Goal: Transaction & Acquisition: Purchase product/service

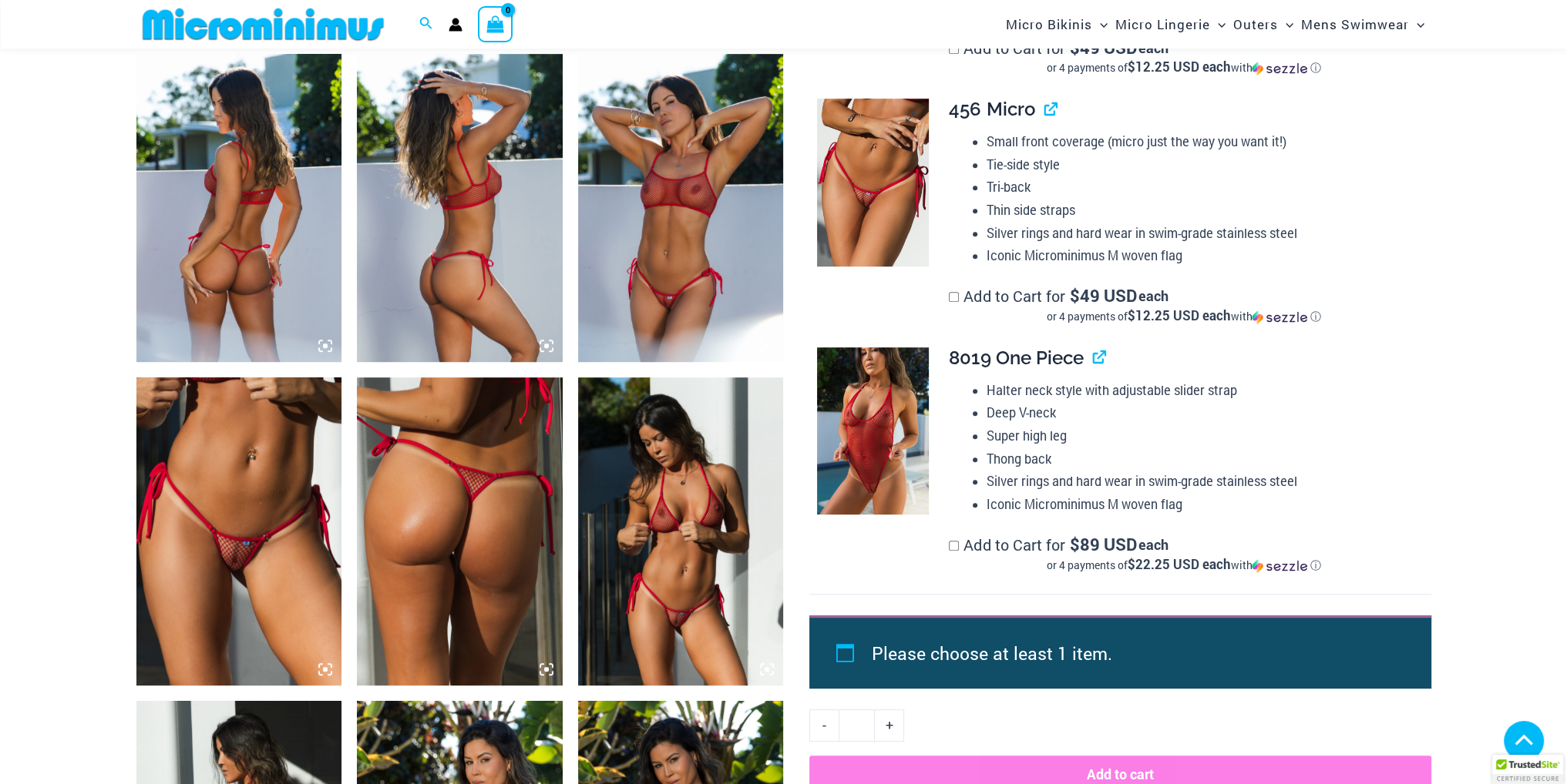
scroll to position [1143, 0]
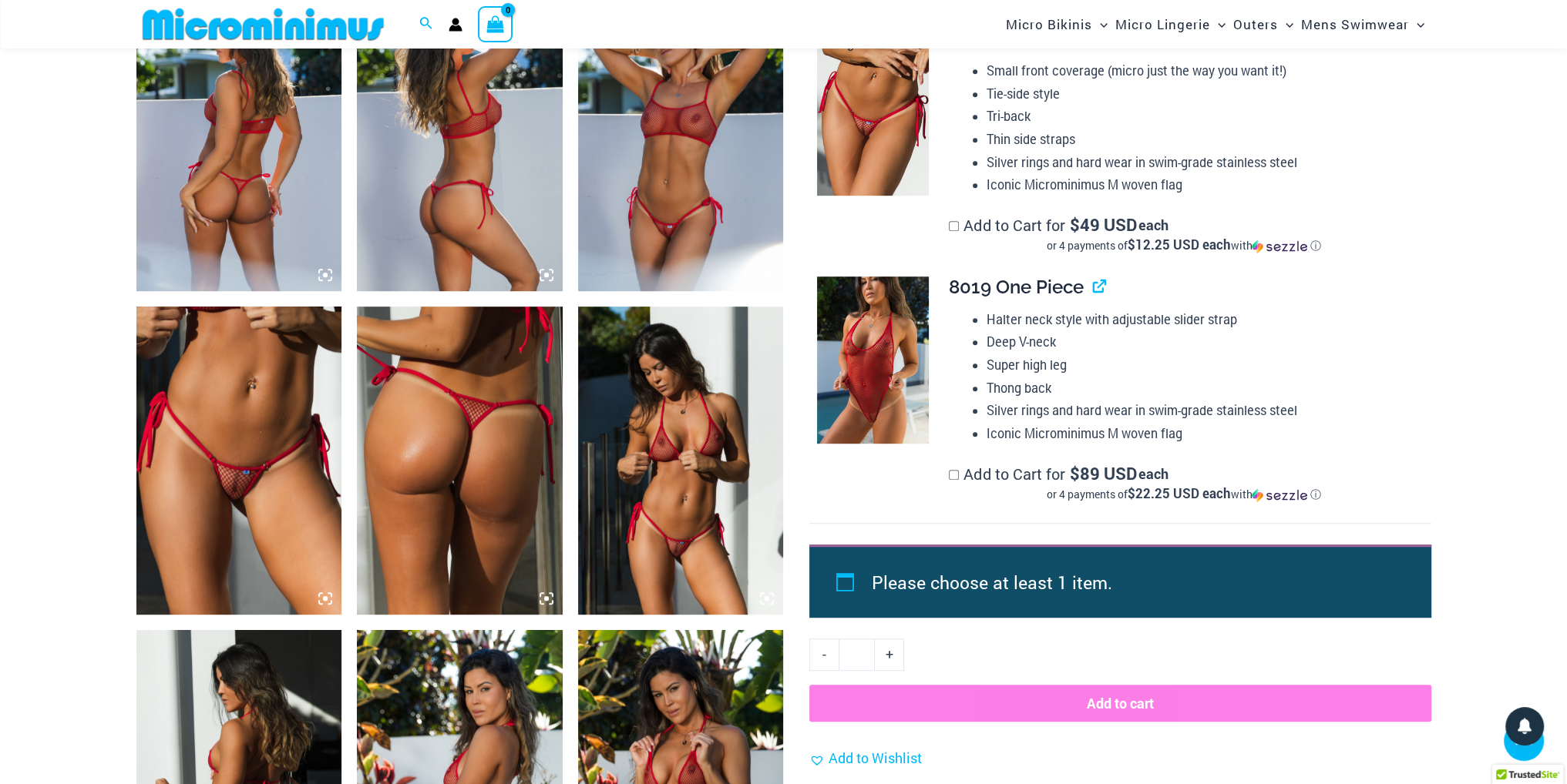
click at [205, 475] on img at bounding box center [239, 461] width 206 height 308
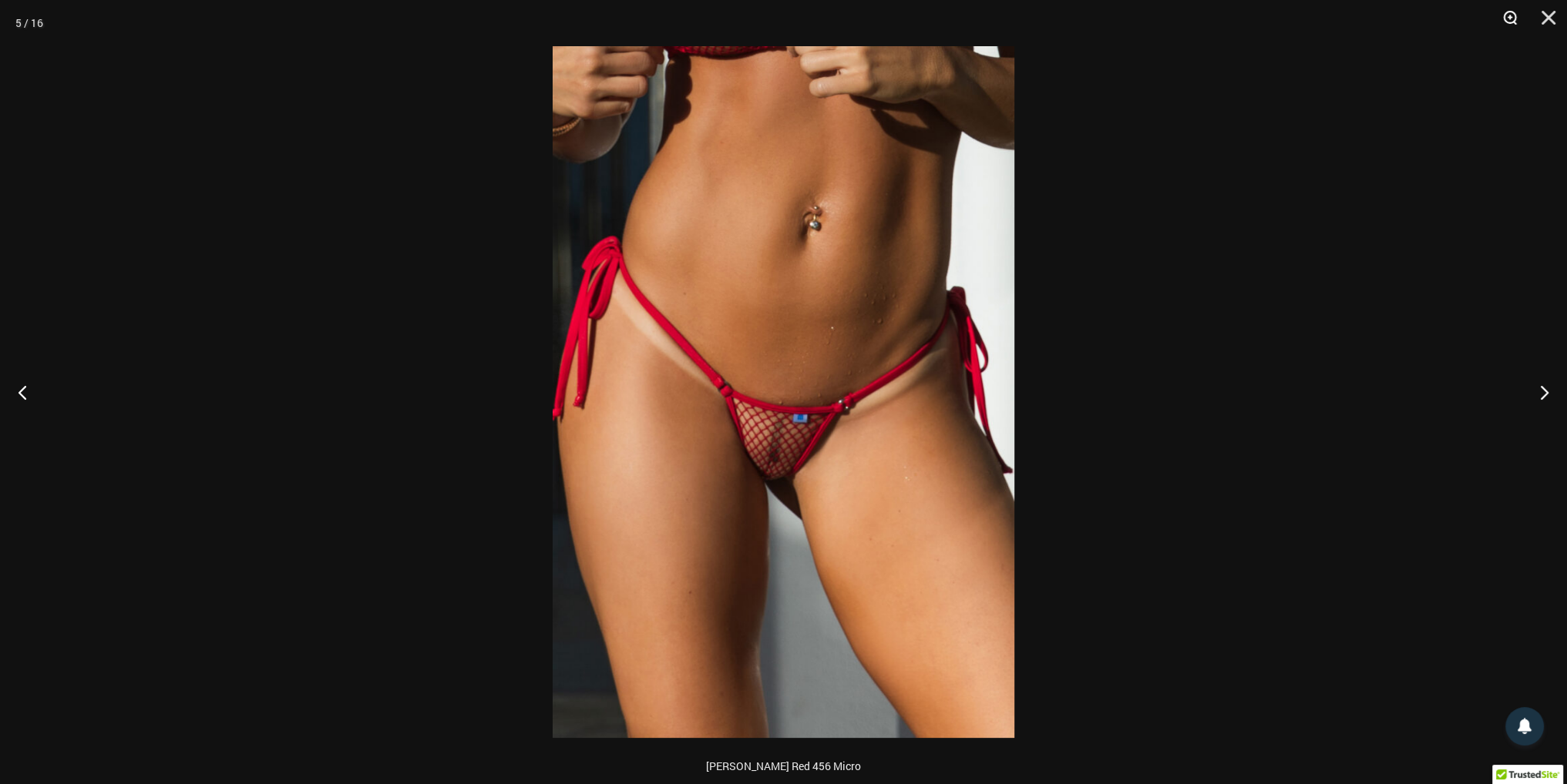
click at [1513, 19] on button "Zoom" at bounding box center [1504, 23] width 39 height 47
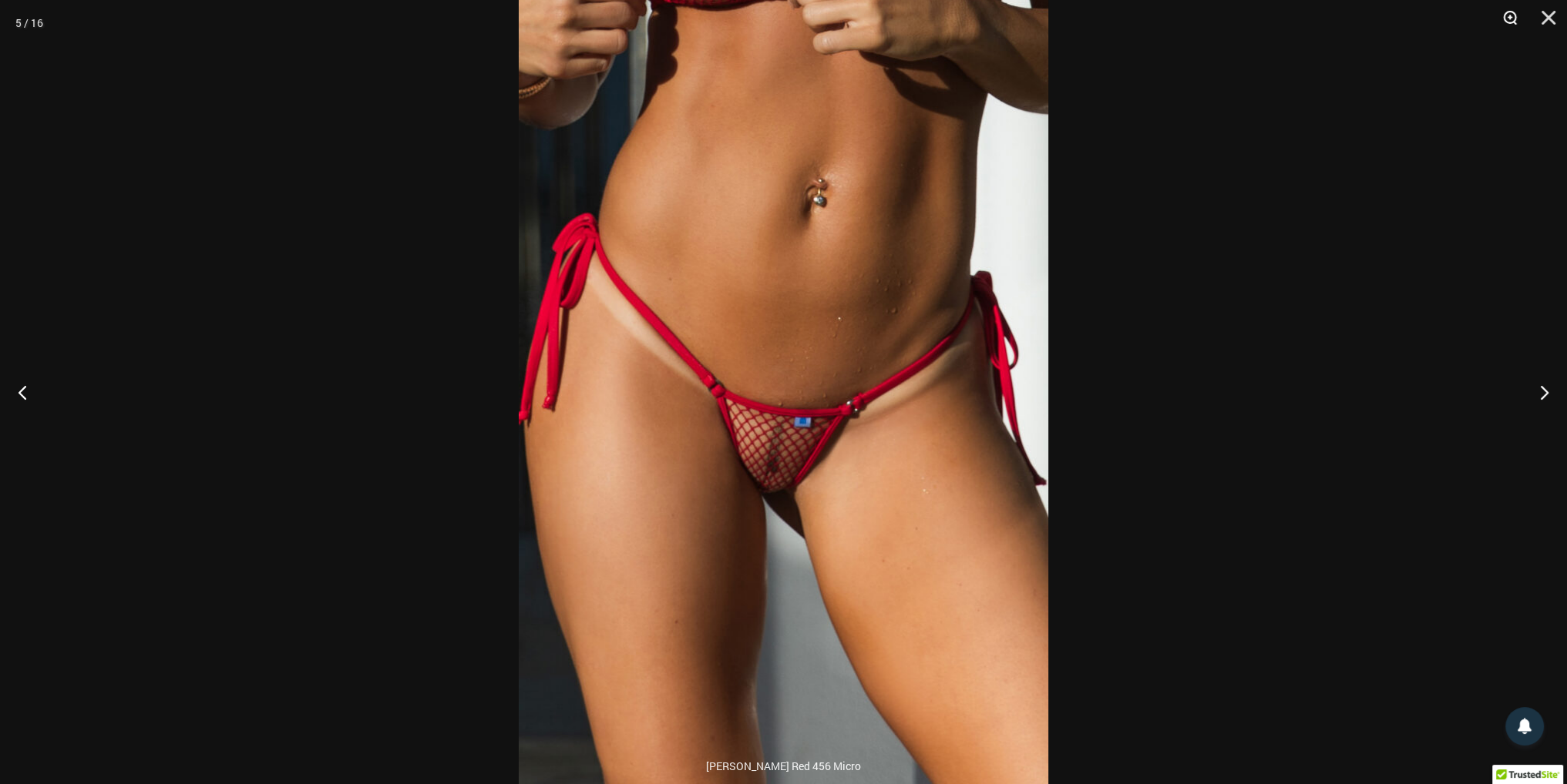
click at [1514, 17] on button "Zoom" at bounding box center [1504, 23] width 39 height 47
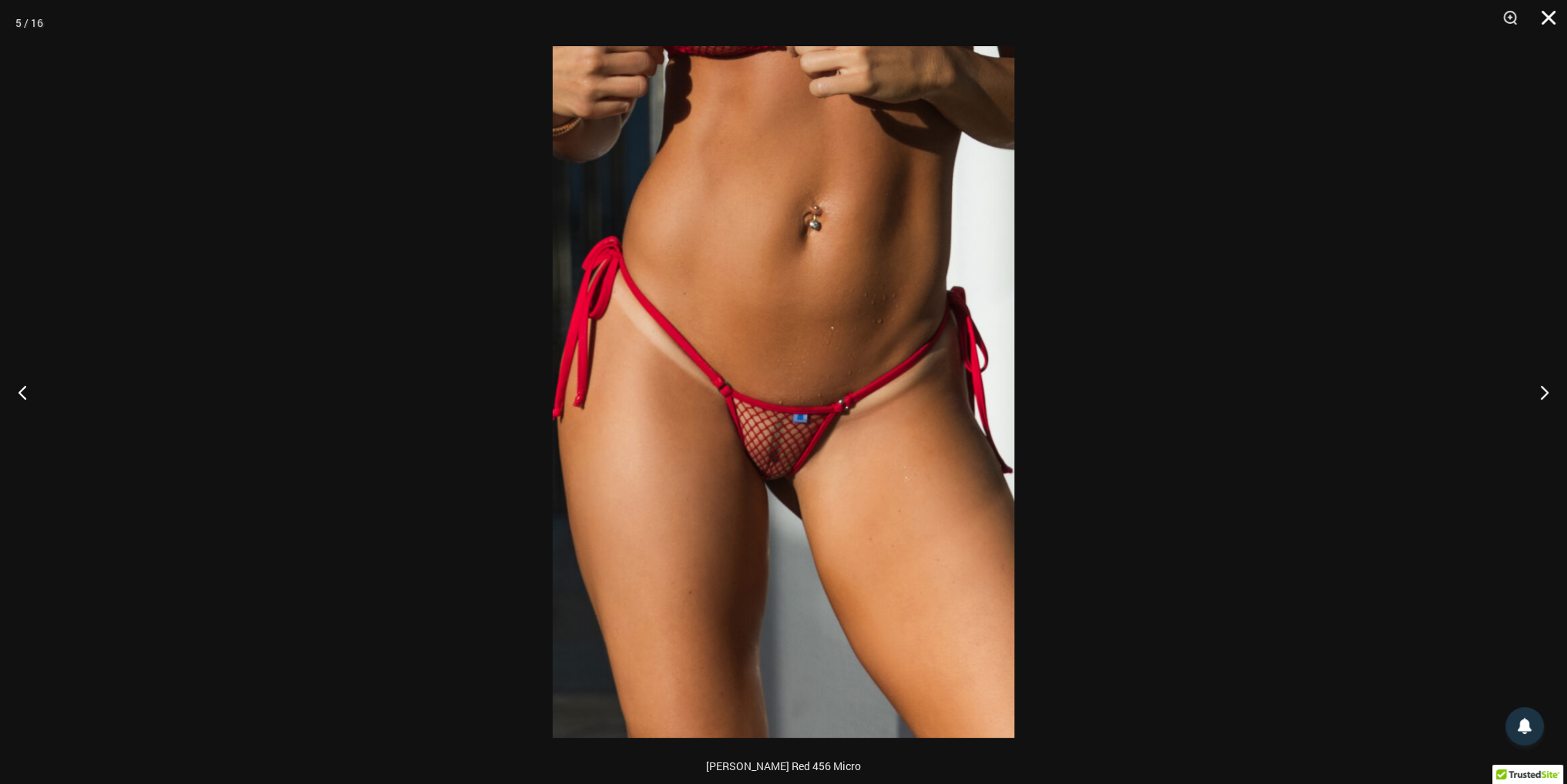
click at [1543, 22] on button "Close" at bounding box center [1543, 23] width 39 height 47
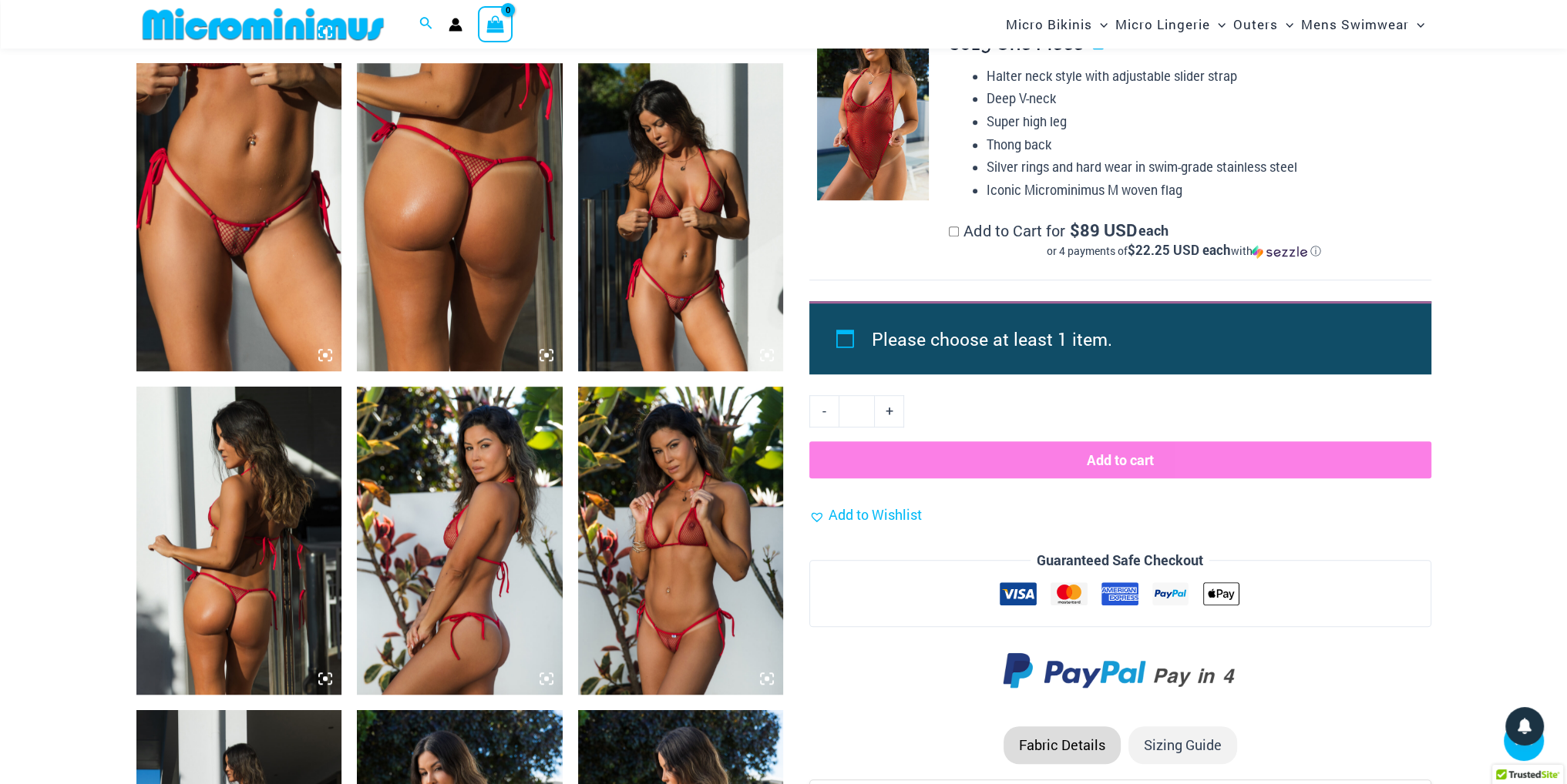
scroll to position [1451, 0]
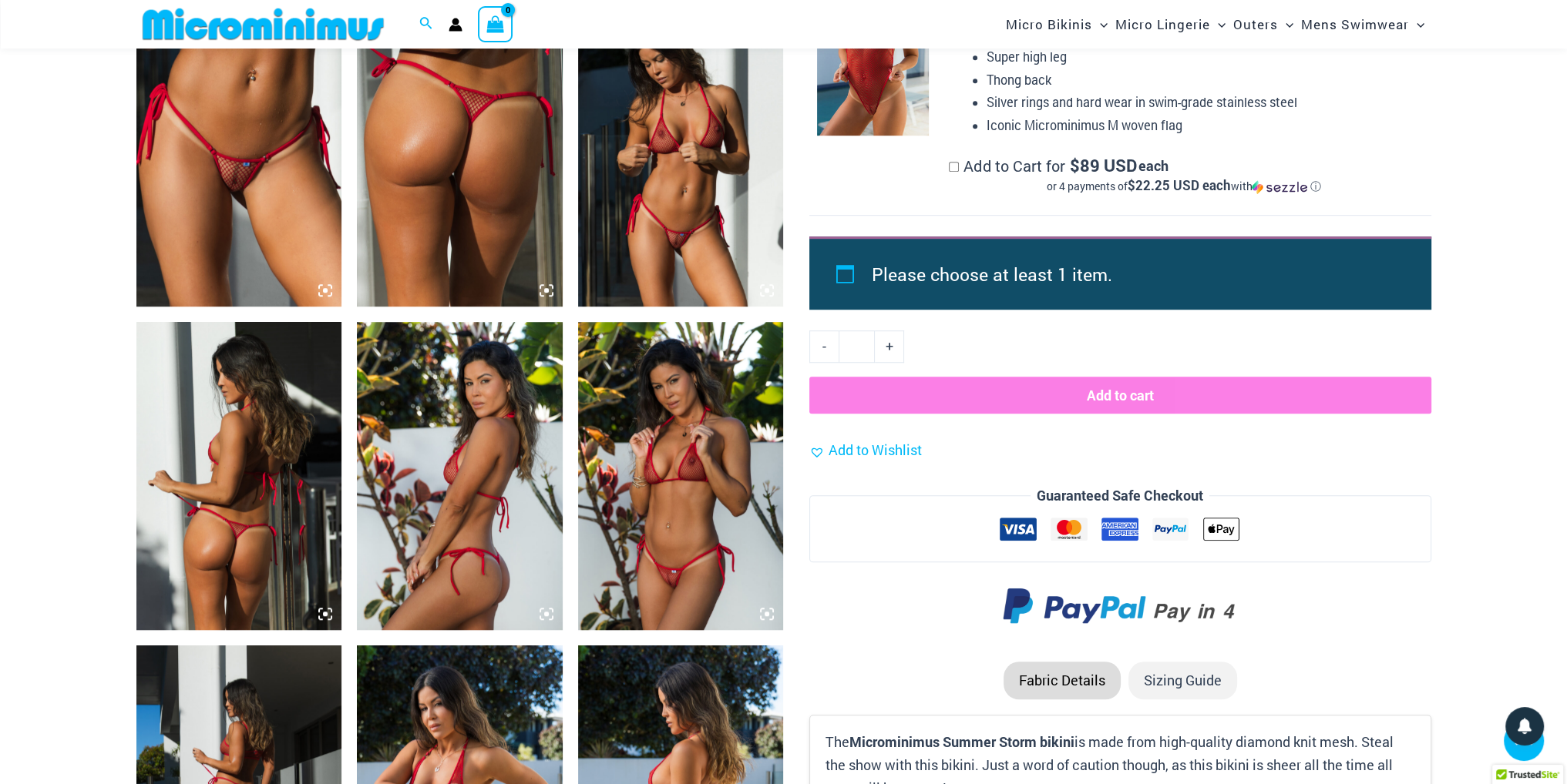
click at [663, 254] on img at bounding box center [680, 152] width 206 height 308
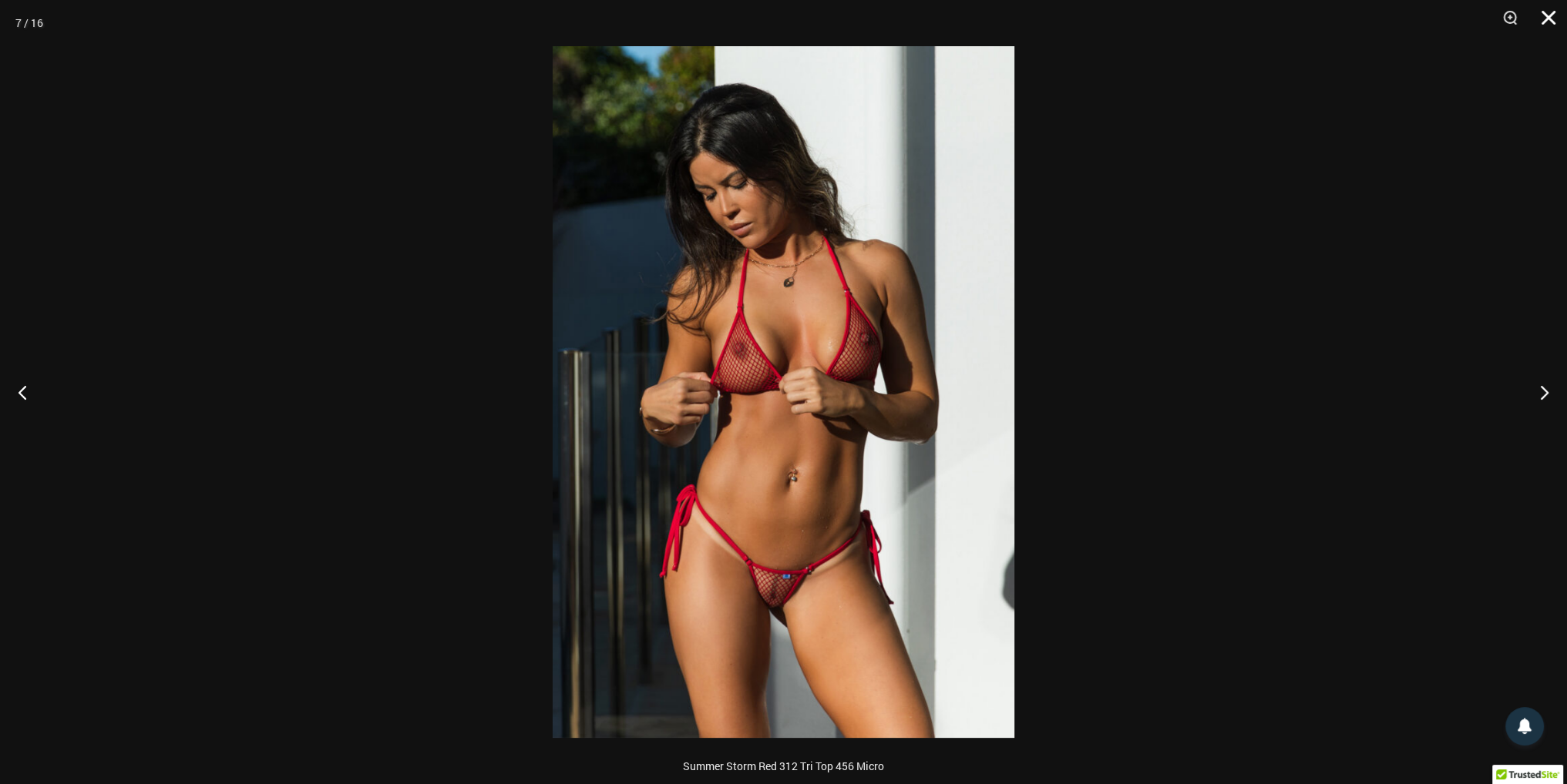
click at [1546, 25] on button "Close" at bounding box center [1543, 23] width 39 height 47
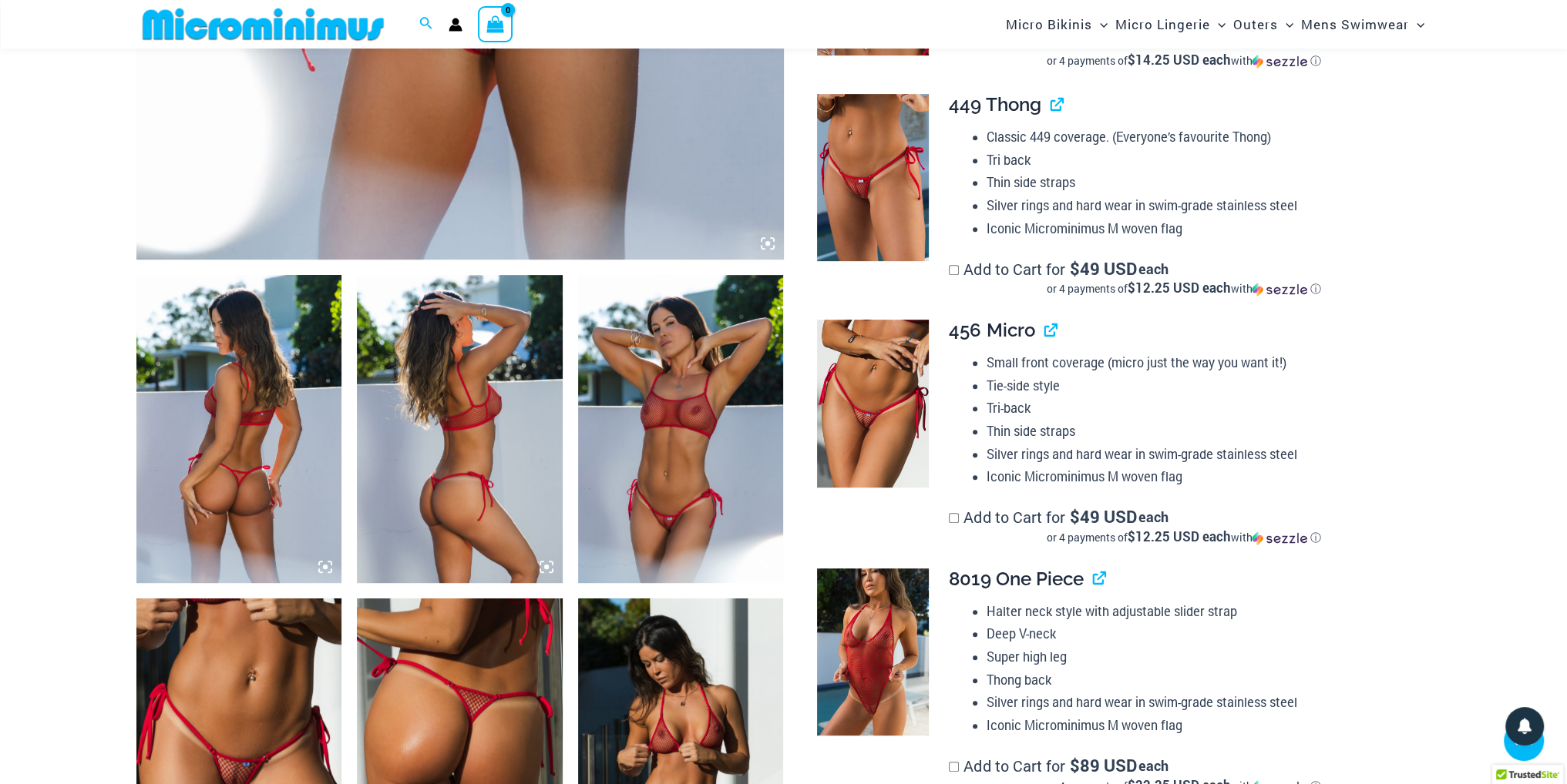
scroll to position [835, 0]
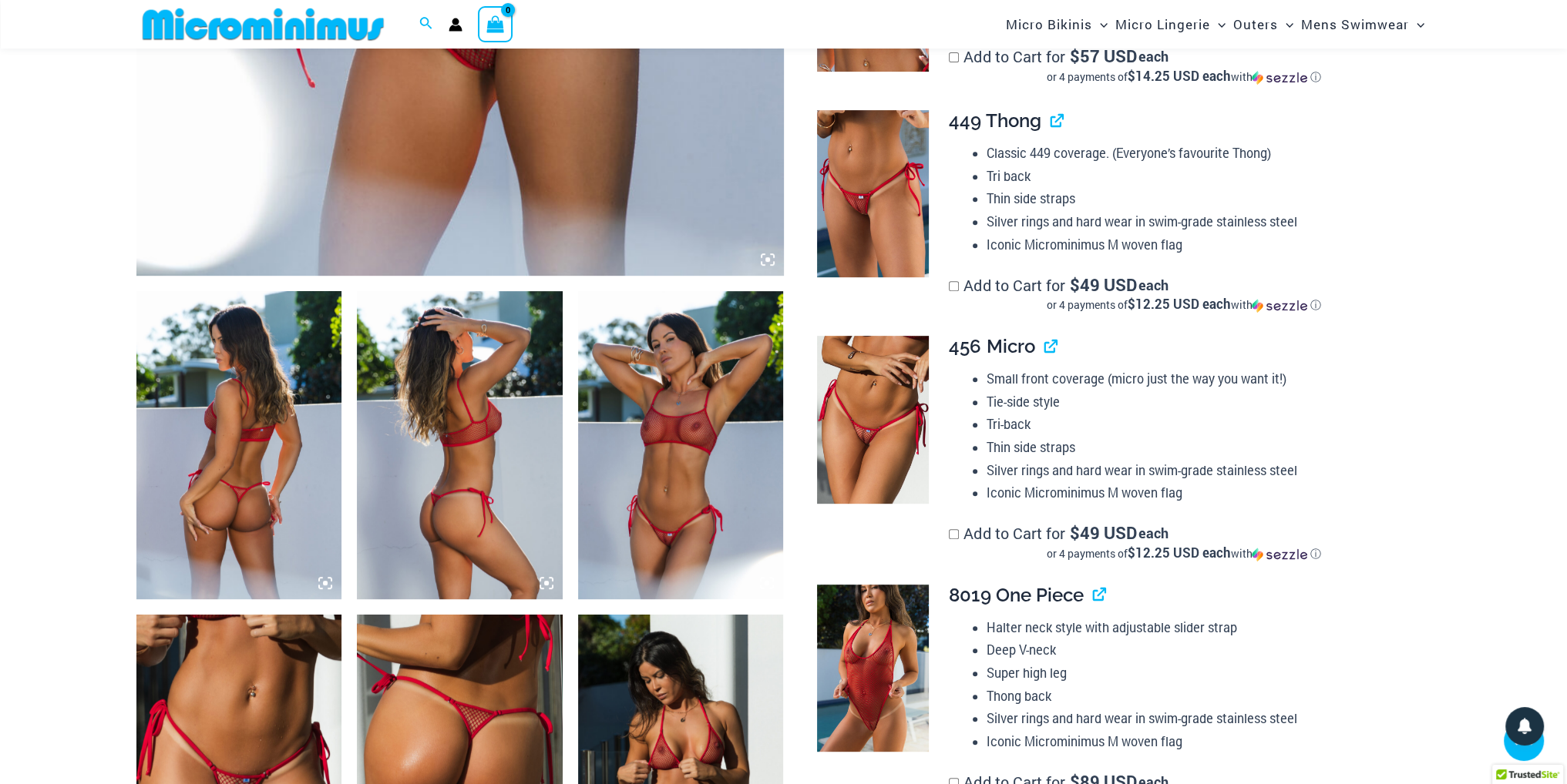
click at [878, 647] on img at bounding box center [873, 668] width 112 height 168
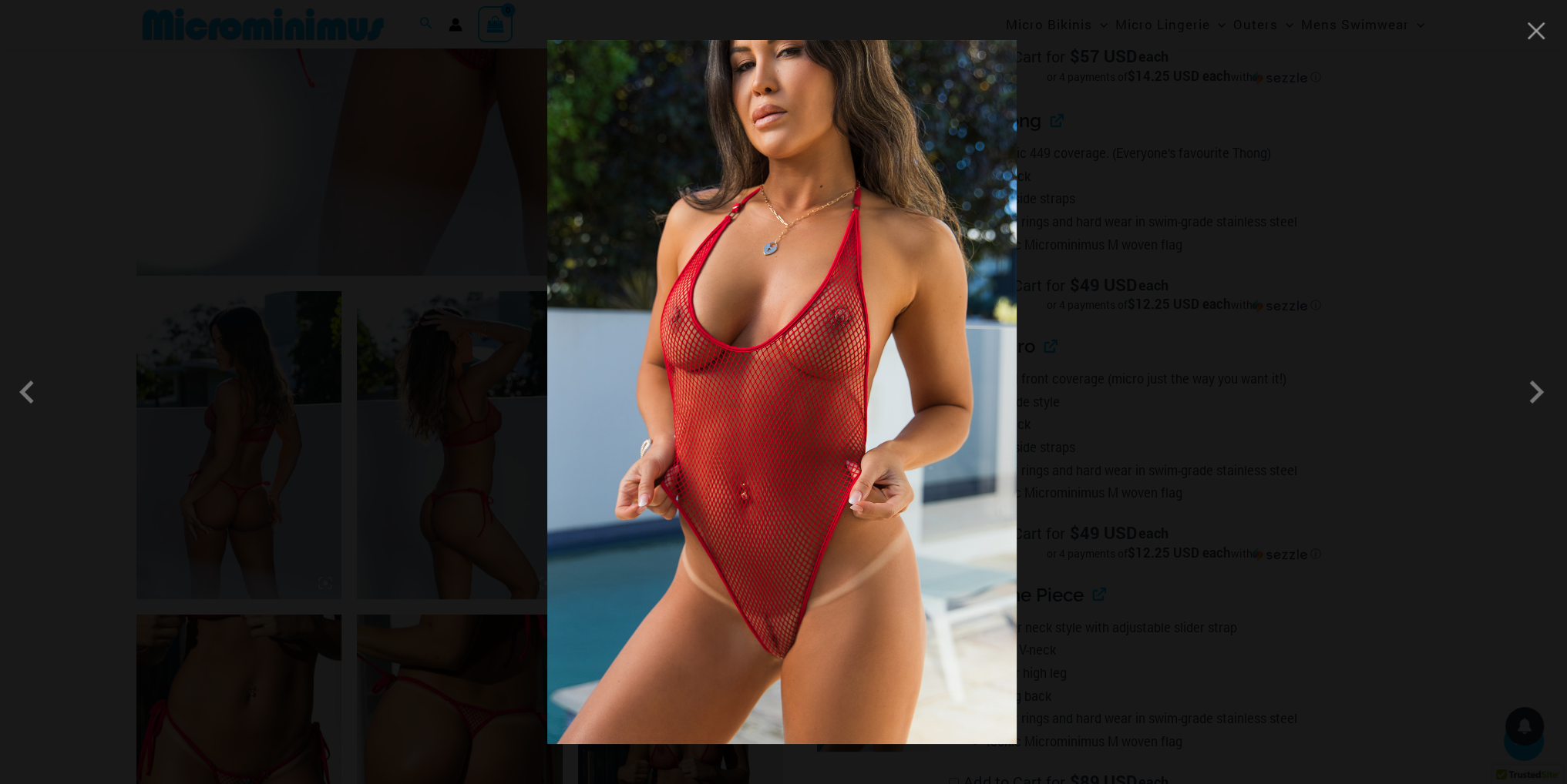
click at [1540, 43] on div at bounding box center [784, 392] width 1567 height 784
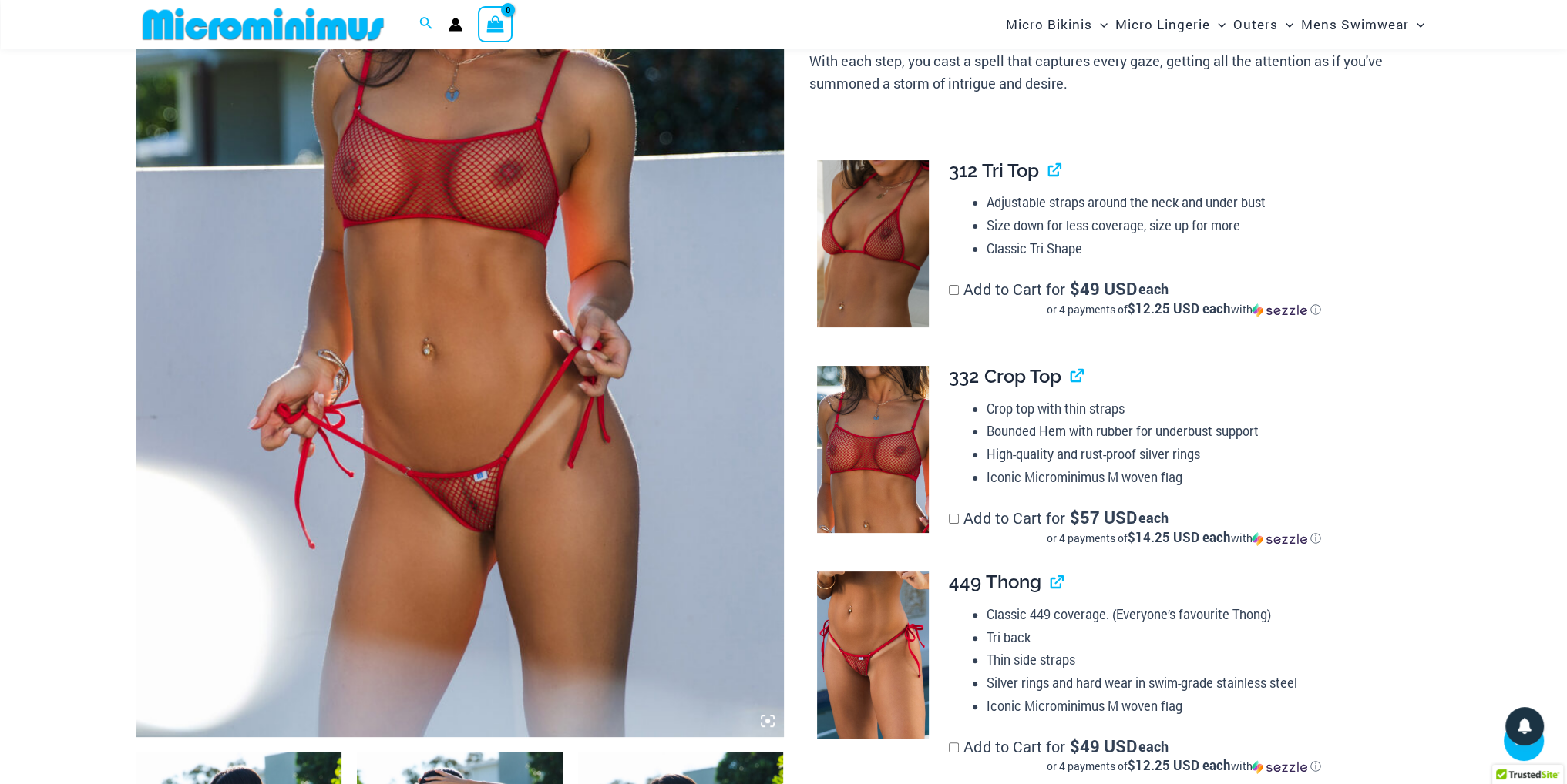
scroll to position [373, 0]
click at [887, 595] on img at bounding box center [873, 656] width 112 height 167
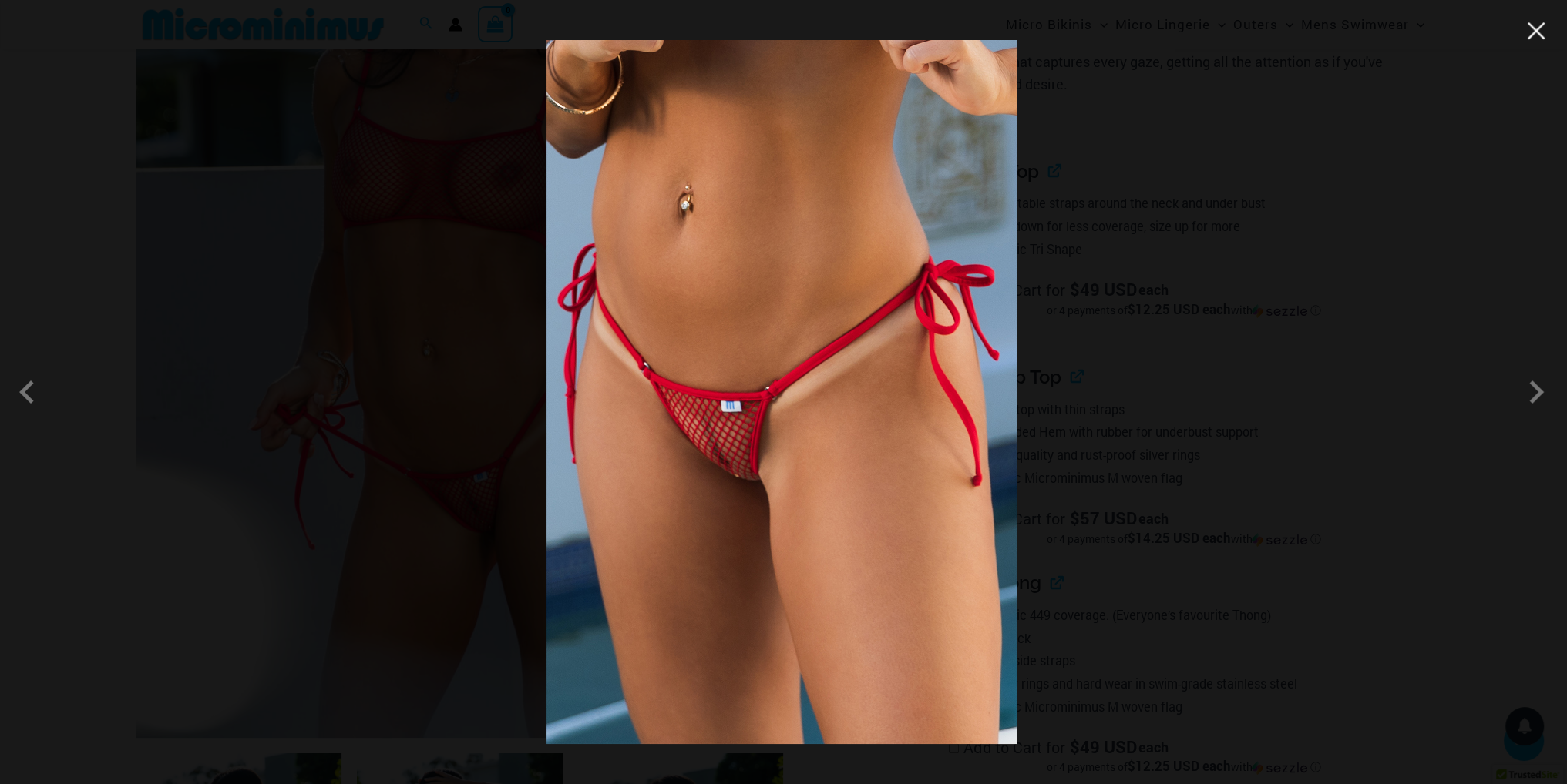
click at [1539, 38] on button "Close" at bounding box center [1536, 30] width 23 height 23
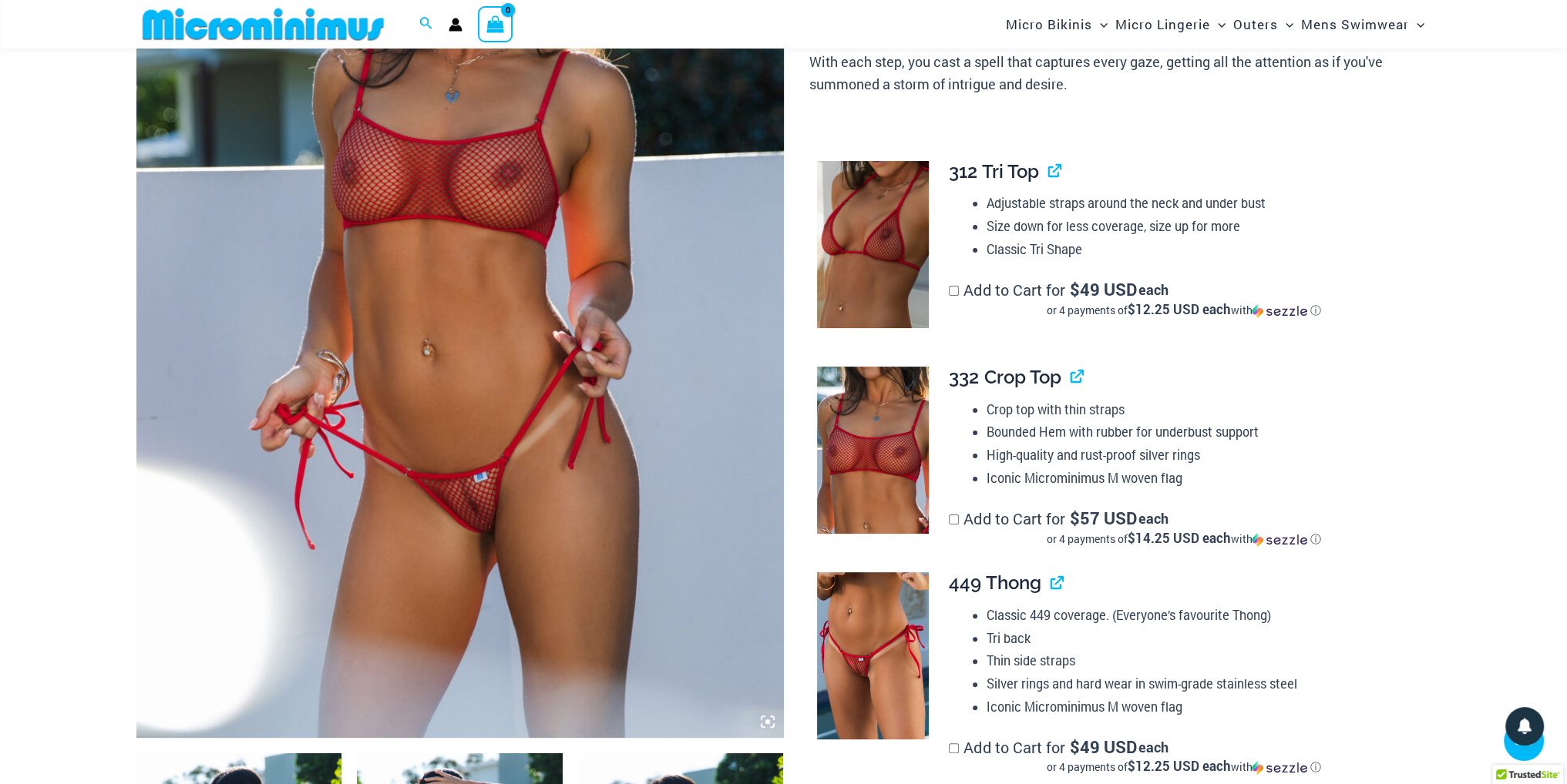
click at [872, 436] on img at bounding box center [873, 451] width 112 height 167
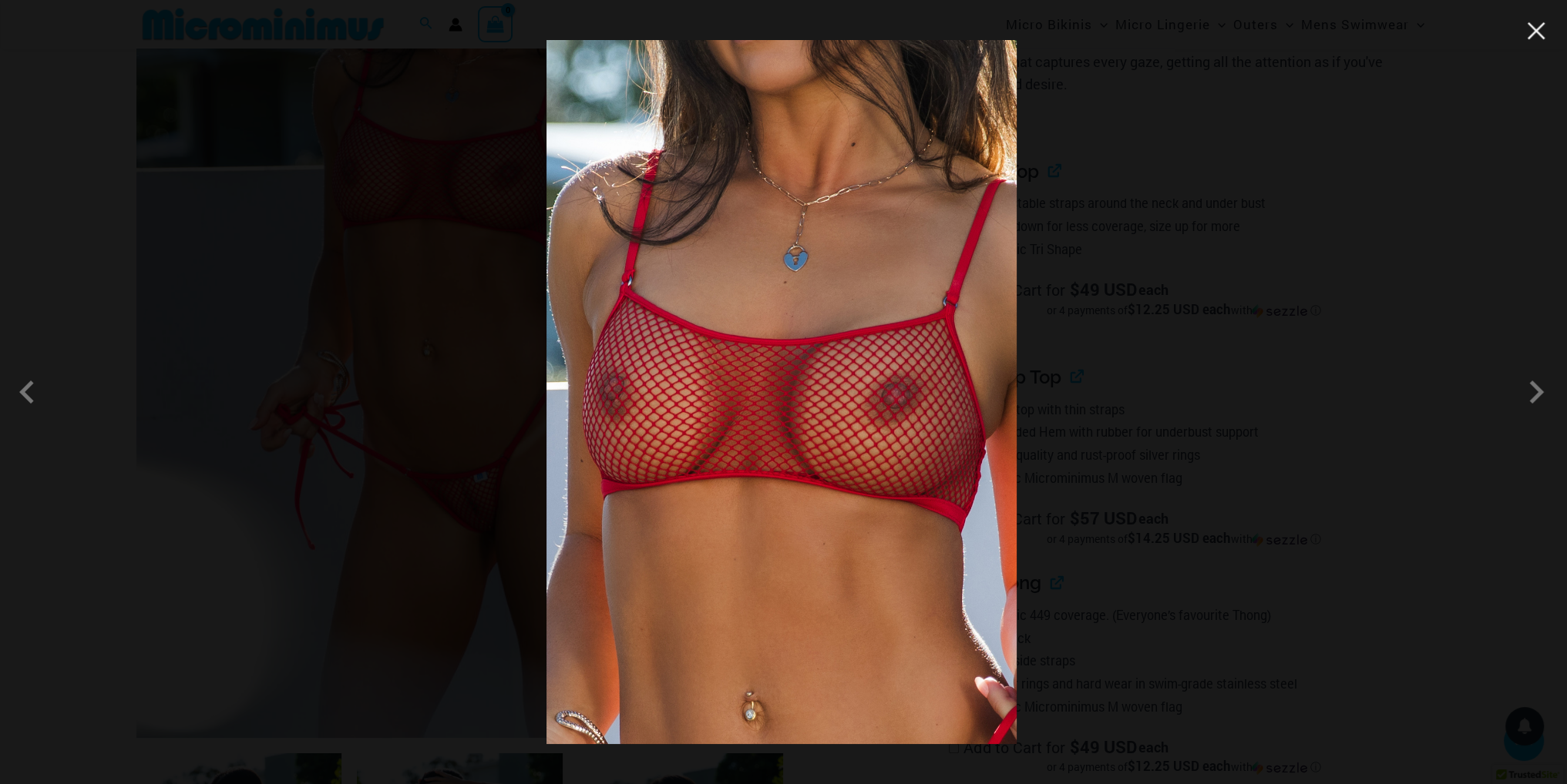
click at [1542, 25] on button "Close" at bounding box center [1536, 30] width 23 height 23
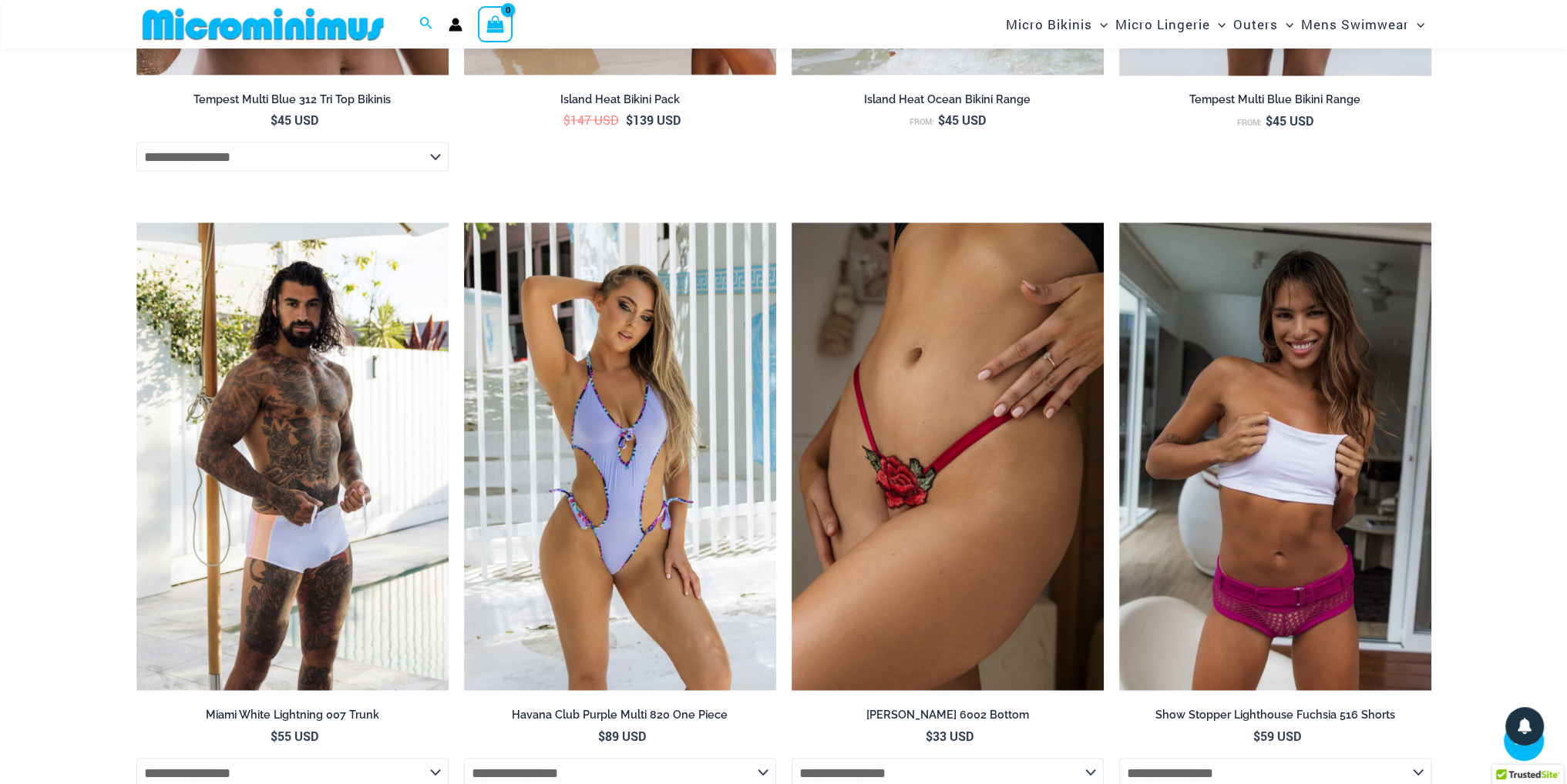
scroll to position [3837, 0]
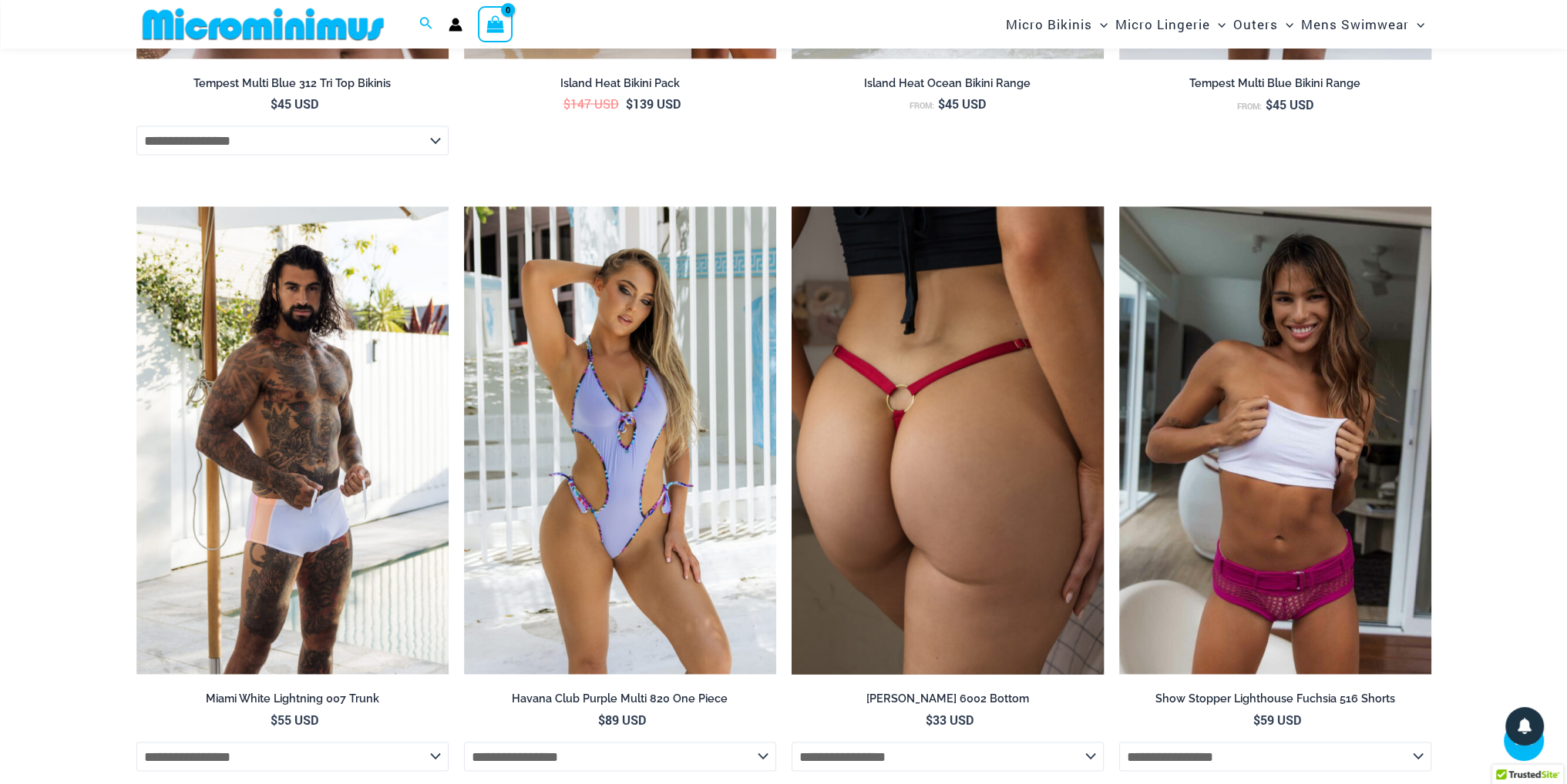
click at [956, 419] on img at bounding box center [948, 441] width 312 height 469
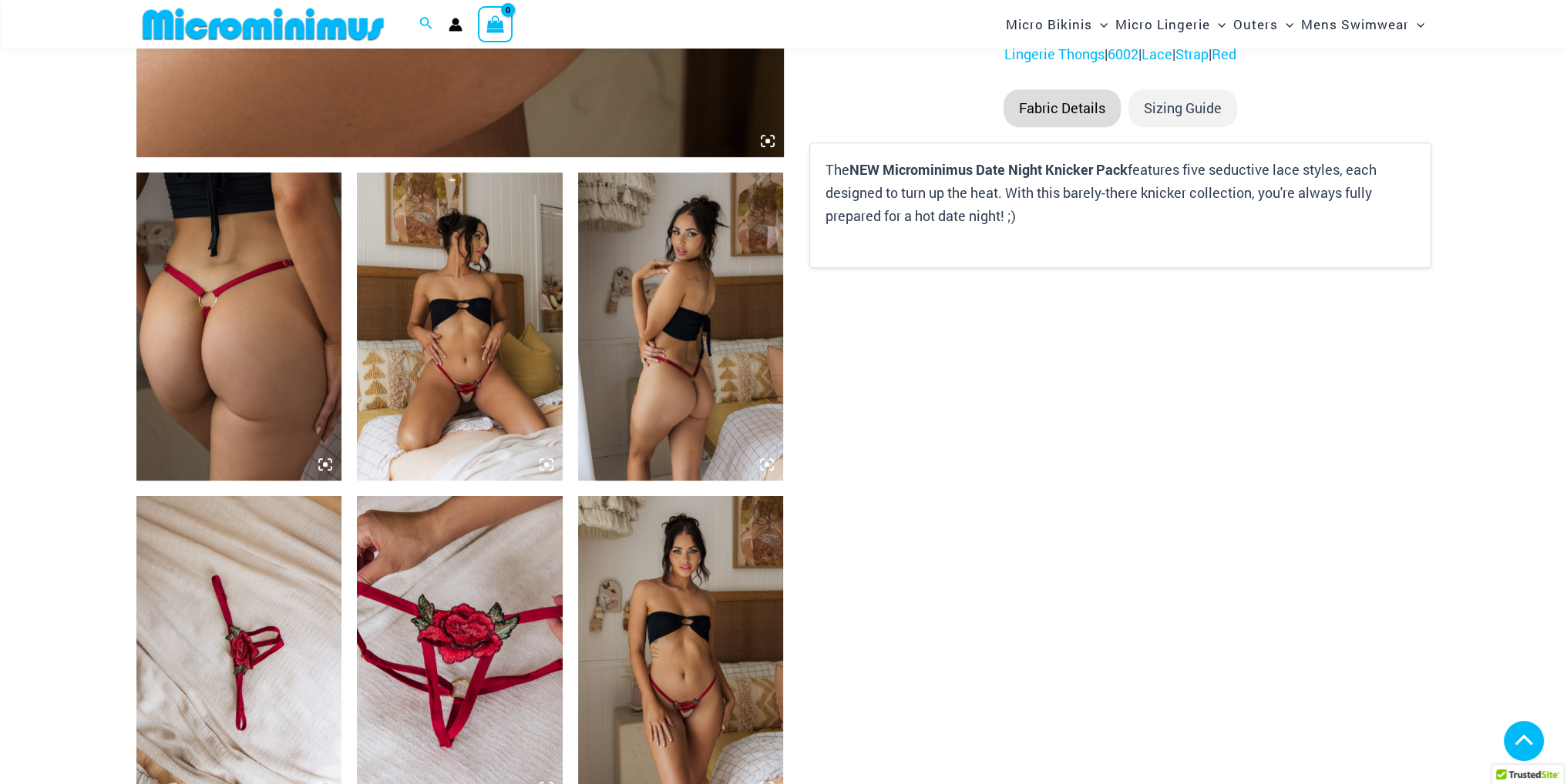
scroll to position [988, 0]
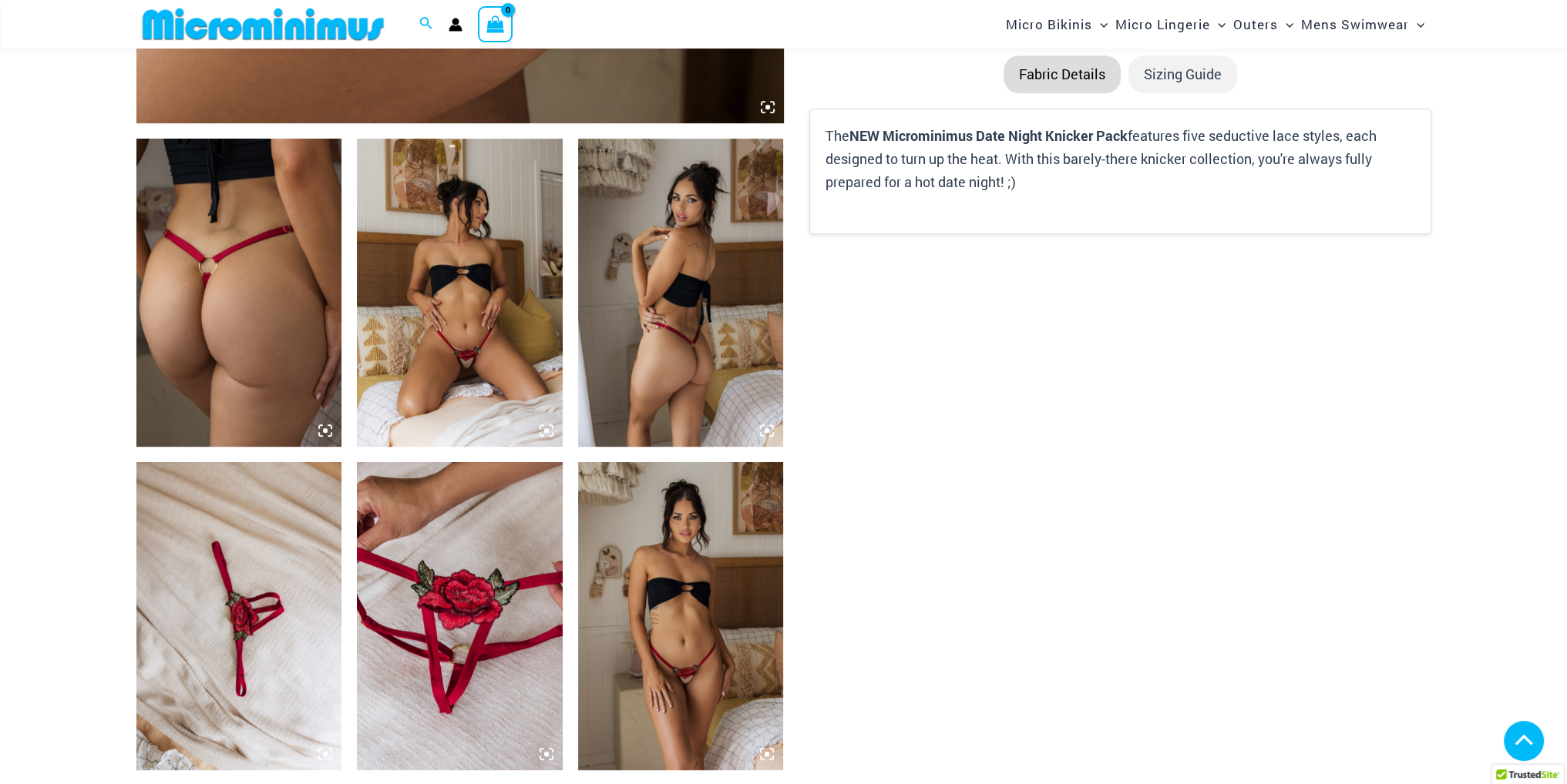
click at [467, 339] on img at bounding box center [459, 293] width 206 height 308
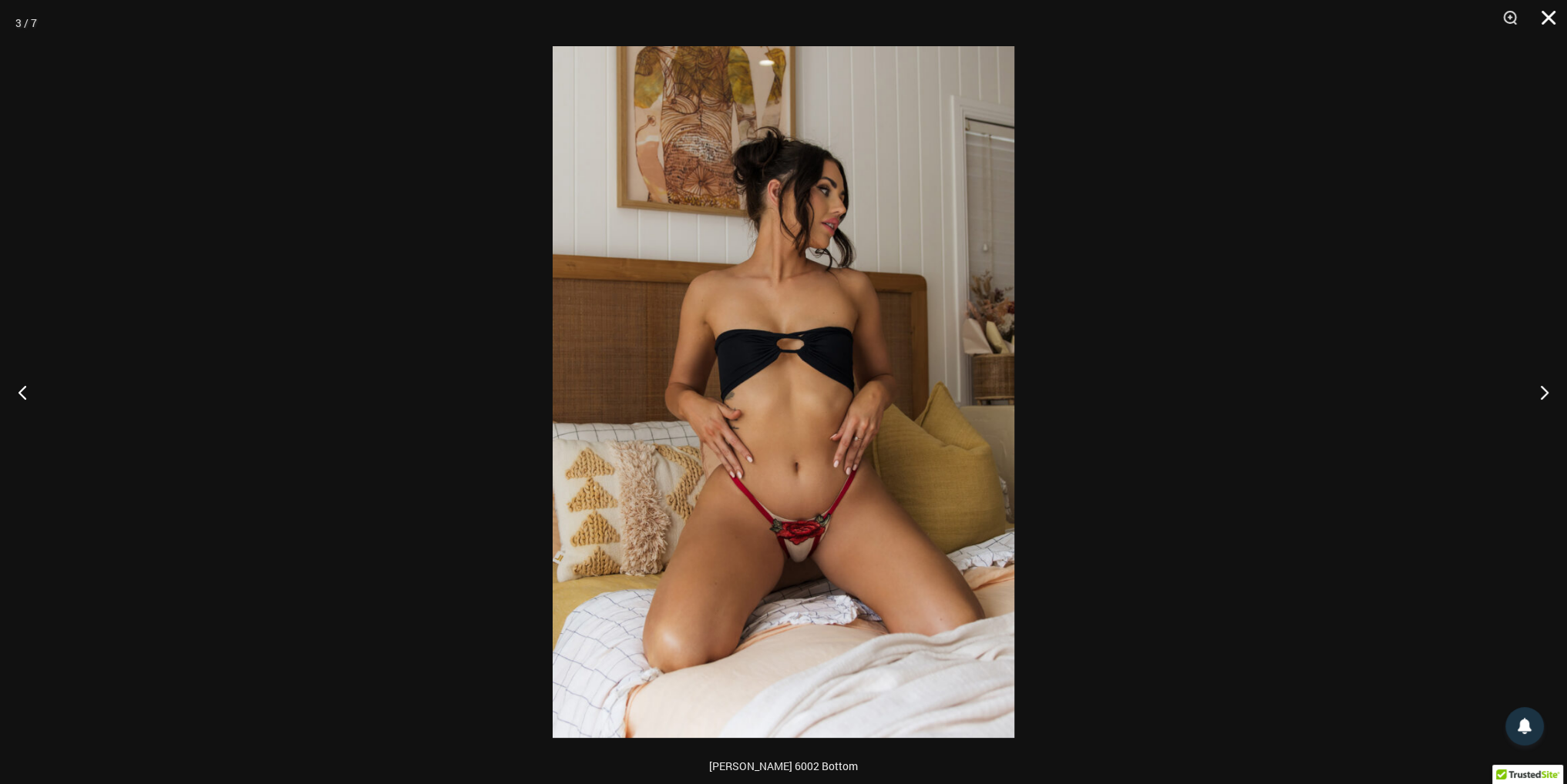
click at [1544, 19] on button "Close" at bounding box center [1543, 23] width 39 height 47
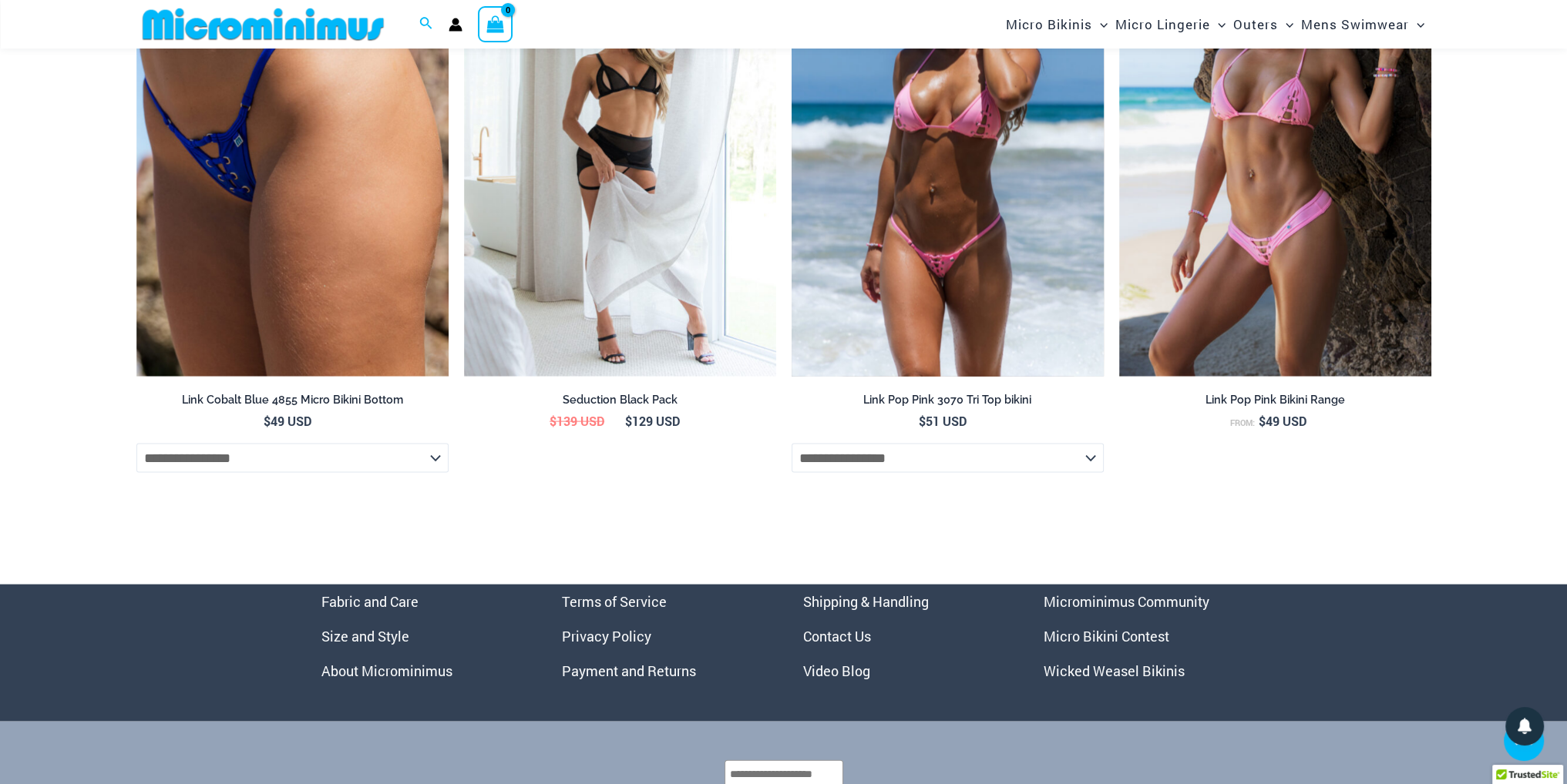
scroll to position [4536, 0]
